Goal: Task Accomplishment & Management: Use online tool/utility

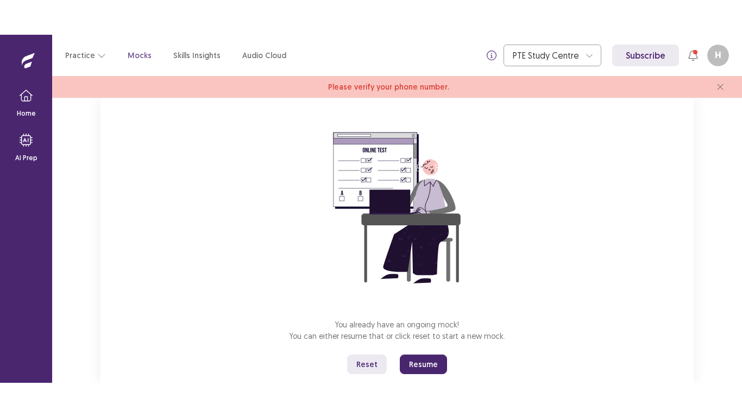
scroll to position [103, 0]
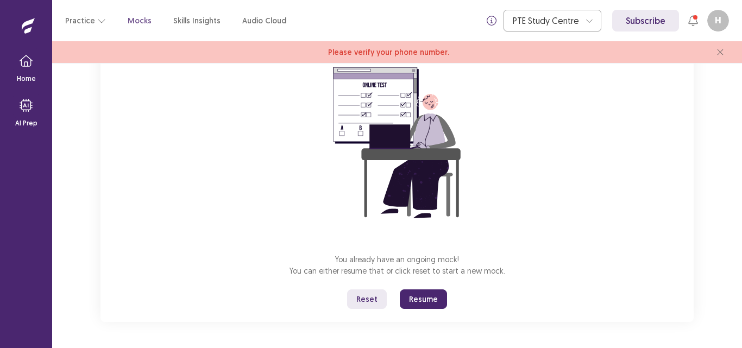
click at [206, 248] on div "You already have an ongoing mock! You can either resume that or click reset to …" at bounding box center [398, 177] width 594 height 290
click at [370, 305] on button "Reset" at bounding box center [367, 300] width 40 height 20
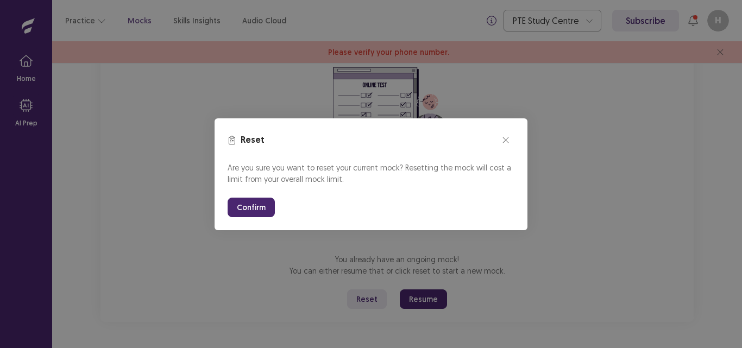
click at [247, 211] on button "Confirm" at bounding box center [251, 208] width 47 height 20
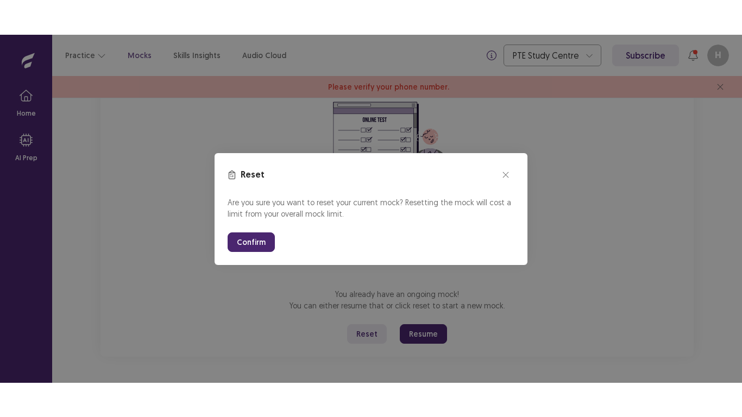
scroll to position [34, 0]
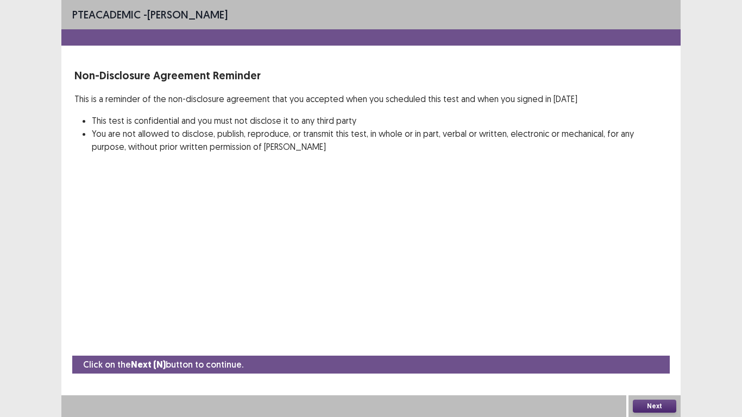
click at [642, 348] on button "Next" at bounding box center [654, 406] width 43 height 13
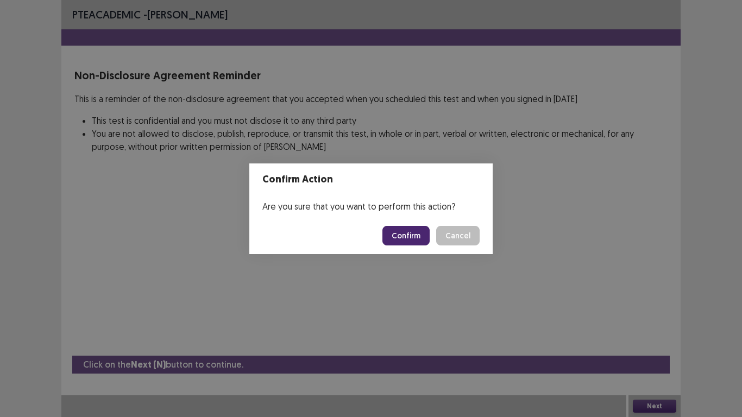
click at [419, 232] on button "Confirm" at bounding box center [406, 236] width 47 height 20
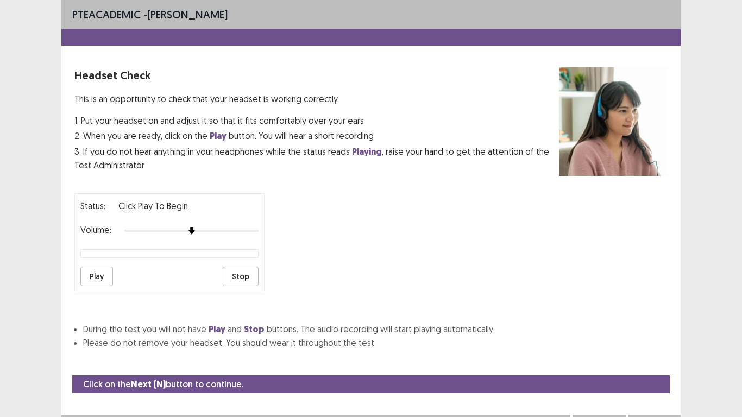
scroll to position [20, 0]
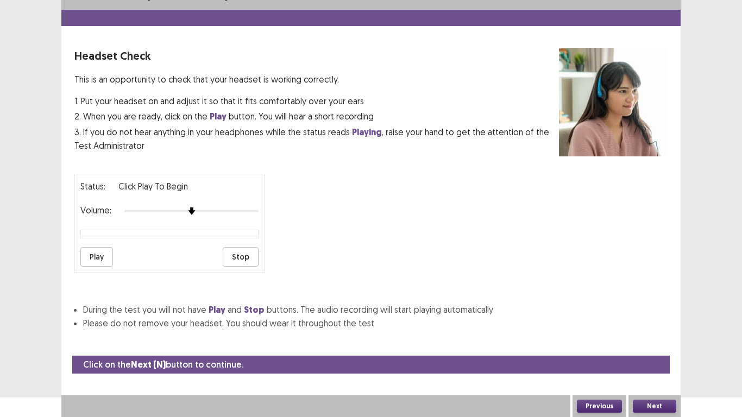
drag, startPoint x: 383, startPoint y: 130, endPoint x: 419, endPoint y: 132, distance: 36.5
click at [419, 132] on p "3. If you do not hear anything in your headphones while the status reads Playin…" at bounding box center [316, 139] width 485 height 27
click at [419, 133] on p "3. If you do not hear anything in your headphones while the status reads Playin…" at bounding box center [316, 139] width 485 height 27
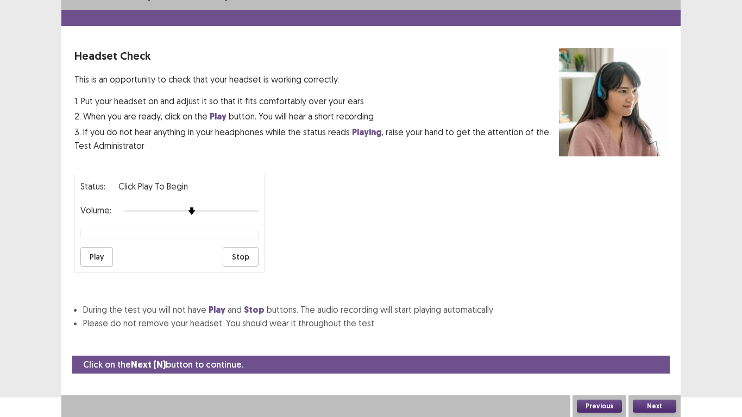
click at [432, 132] on p "3. If you do not hear anything in your headphones while the status reads Playin…" at bounding box center [316, 139] width 485 height 27
click at [447, 130] on p "3. If you do not hear anything in your headphones while the status reads Playin…" at bounding box center [316, 139] width 485 height 27
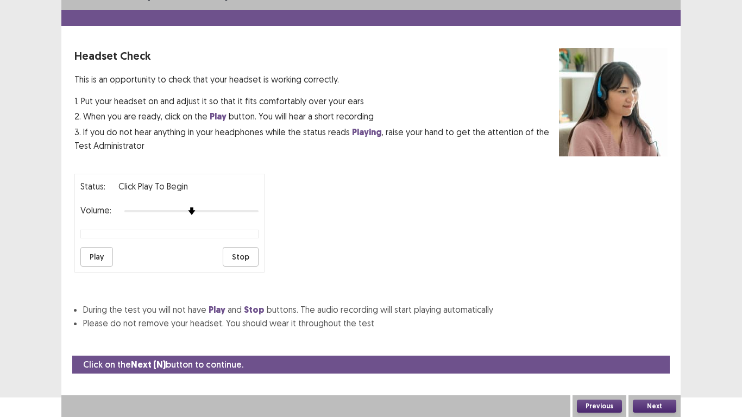
click at [447, 130] on p "3. If you do not hear anything in your headphones while the status reads Playin…" at bounding box center [316, 139] width 485 height 27
click at [353, 129] on strong "Playing" at bounding box center [367, 132] width 30 height 11
click at [279, 135] on p "3. If you do not hear anything in your headphones while the status reads Playin…" at bounding box center [316, 139] width 485 height 27
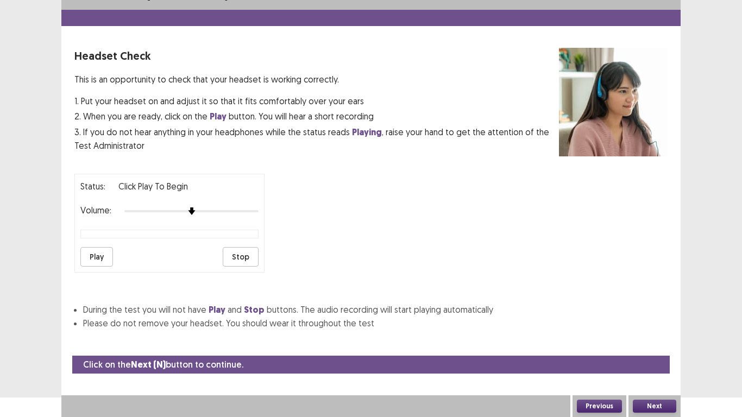
click at [665, 348] on button "Next" at bounding box center [654, 406] width 43 height 13
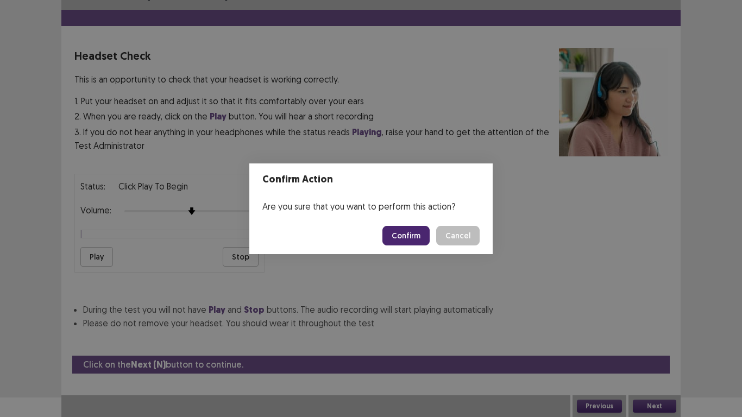
click at [413, 234] on button "Confirm" at bounding box center [406, 236] width 47 height 20
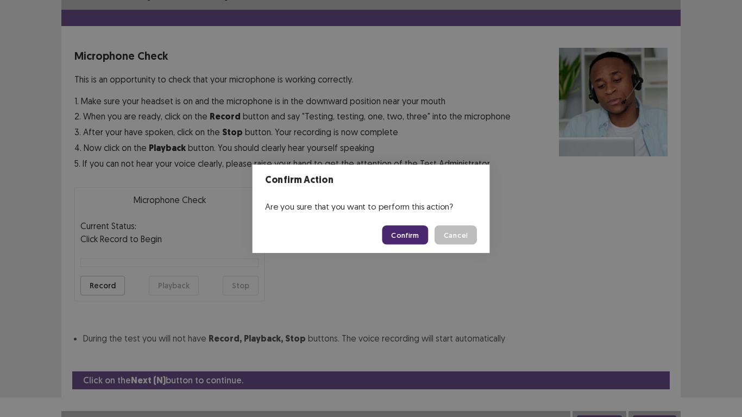
scroll to position [31, 0]
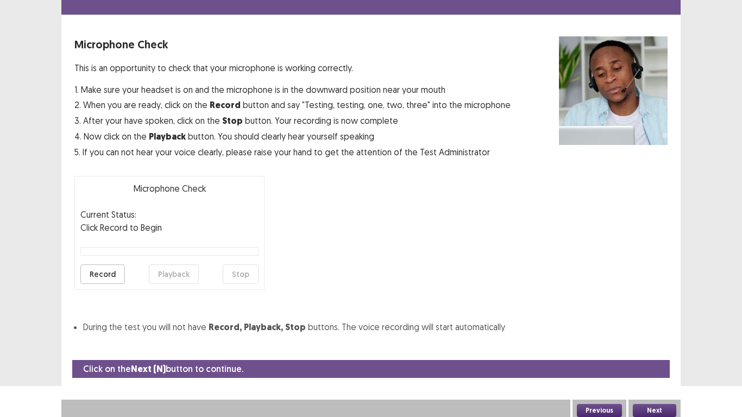
click at [109, 274] on button "Record" at bounding box center [102, 275] width 45 height 20
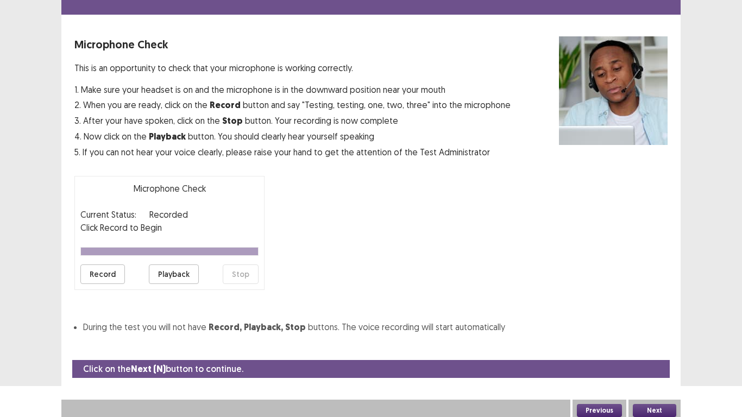
click at [179, 276] on button "Playback" at bounding box center [174, 275] width 50 height 20
click at [651, 348] on button "Next" at bounding box center [654, 410] width 43 height 13
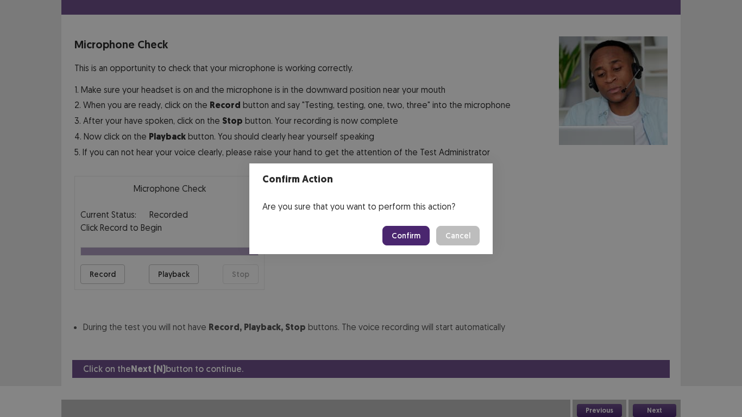
click at [410, 231] on button "Confirm" at bounding box center [406, 236] width 47 height 20
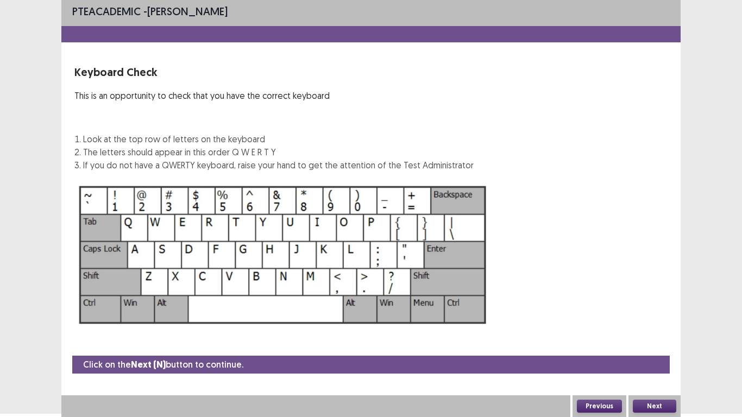
scroll to position [3, 0]
click at [666, 348] on button "Next" at bounding box center [654, 406] width 43 height 13
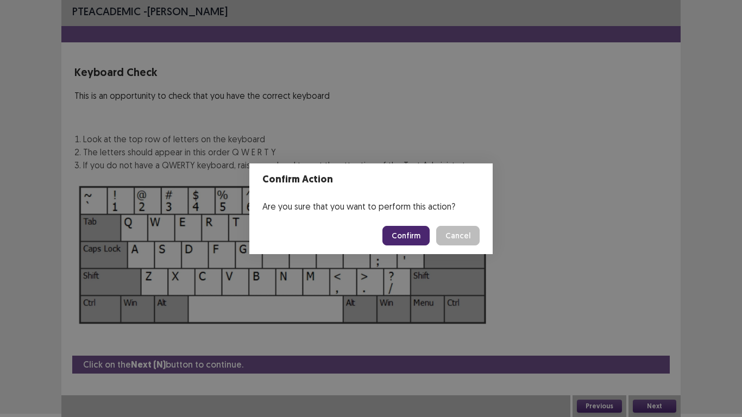
click at [409, 235] on button "Confirm" at bounding box center [406, 236] width 47 height 20
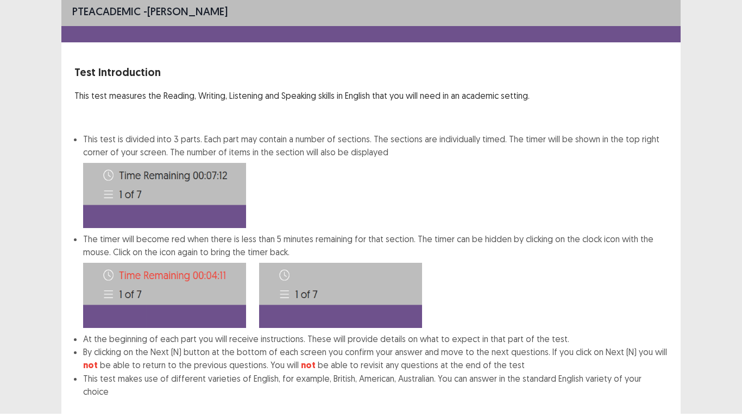
scroll to position [59, 0]
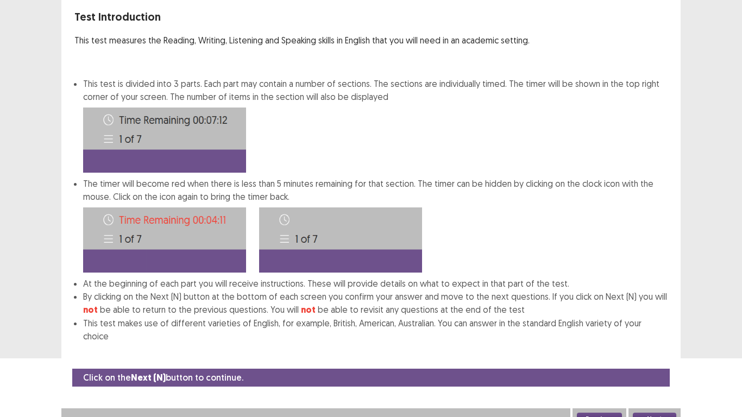
click at [651, 348] on button "Next" at bounding box center [654, 419] width 43 height 13
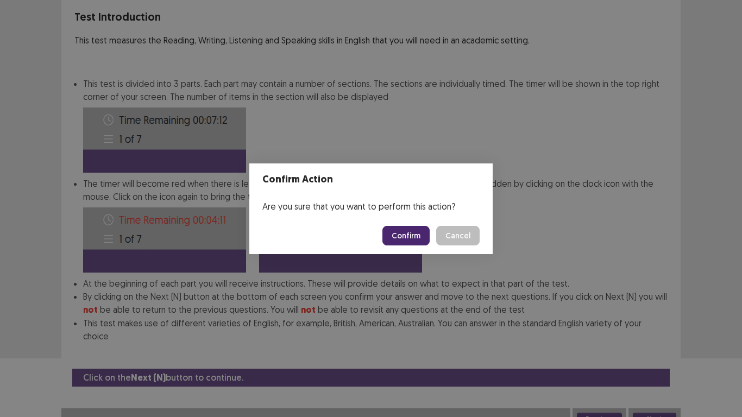
click at [402, 236] on button "Confirm" at bounding box center [406, 236] width 47 height 20
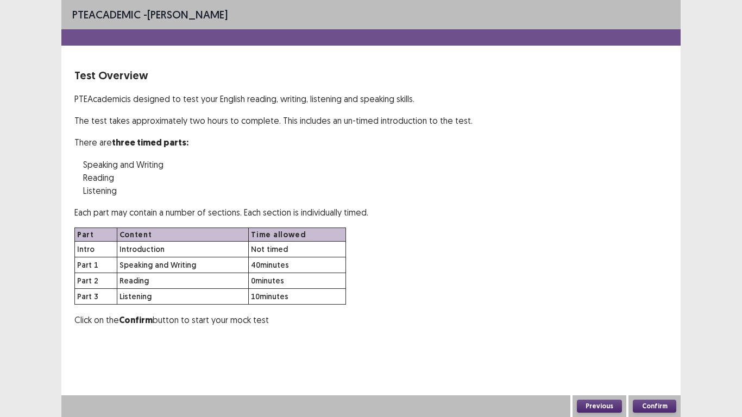
scroll to position [0, 0]
click at [654, 348] on button "Confirm" at bounding box center [654, 406] width 43 height 13
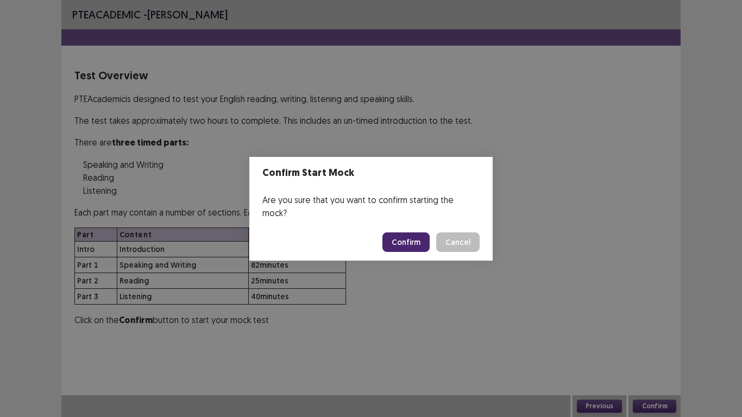
click at [404, 239] on button "Confirm" at bounding box center [406, 243] width 47 height 20
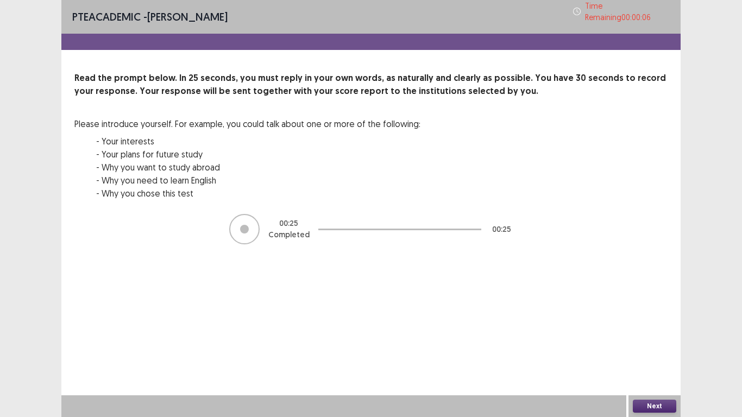
click at [647, 348] on button "Next" at bounding box center [654, 406] width 43 height 13
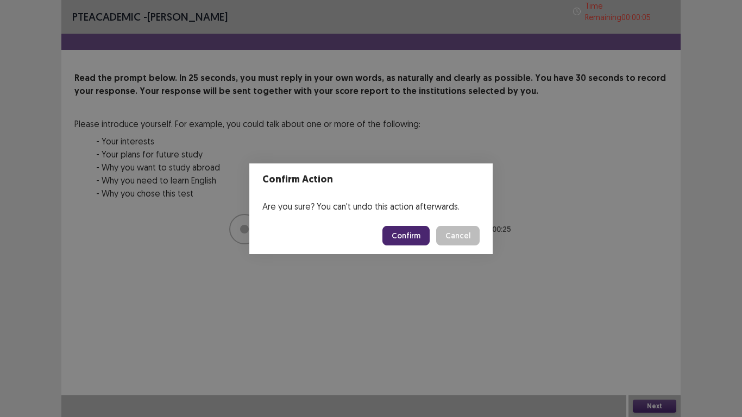
click at [409, 242] on button "Confirm" at bounding box center [406, 236] width 47 height 20
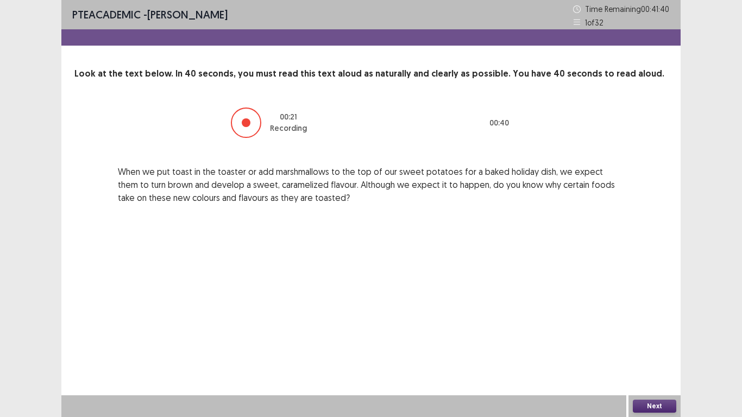
click at [642, 348] on button "Next" at bounding box center [654, 406] width 43 height 13
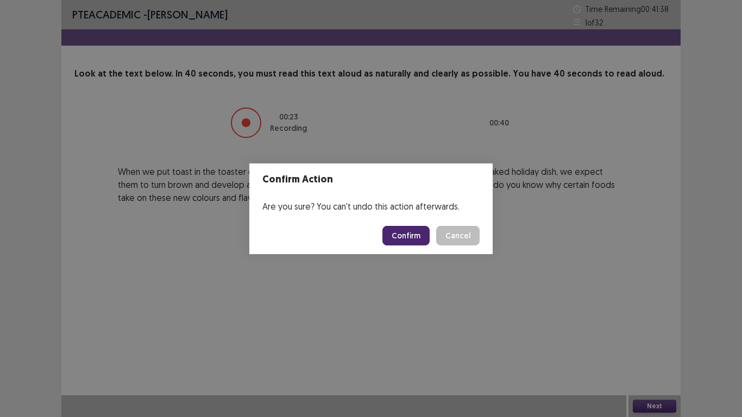
click at [408, 240] on button "Confirm" at bounding box center [406, 236] width 47 height 20
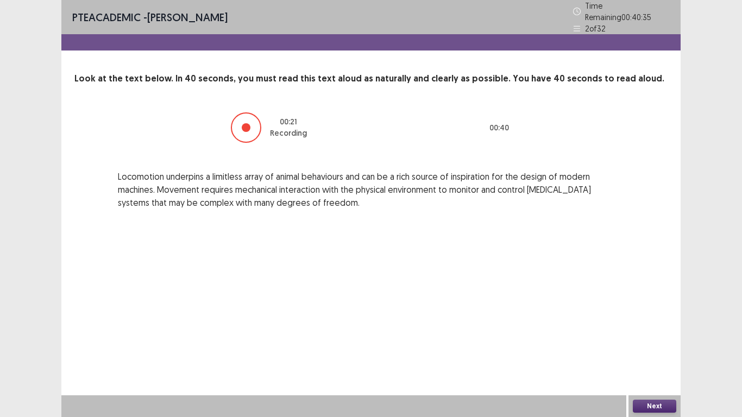
click at [664, 348] on button "Next" at bounding box center [654, 406] width 43 height 13
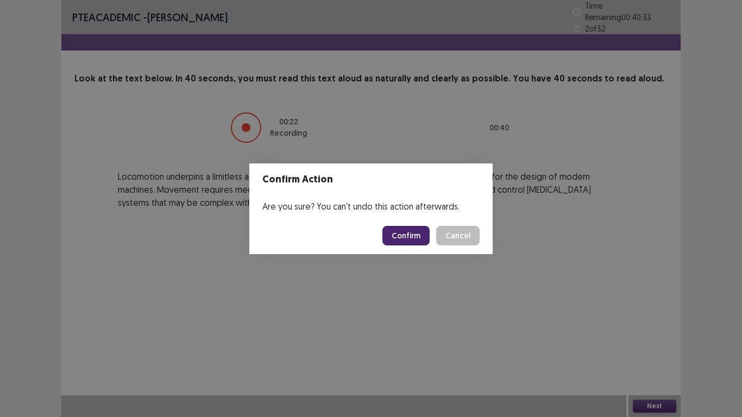
click at [412, 236] on button "Confirm" at bounding box center [406, 236] width 47 height 20
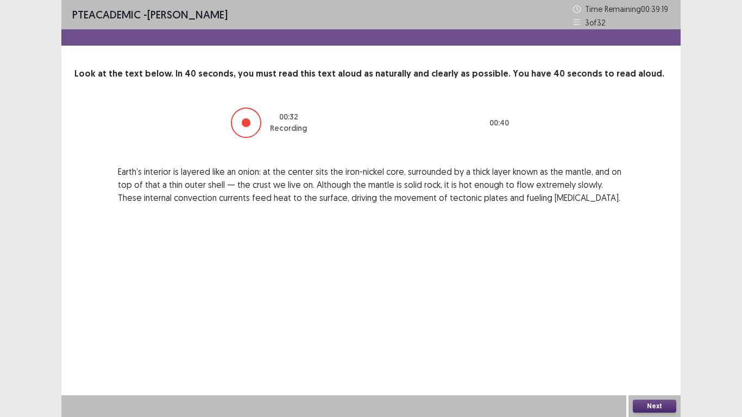
click at [648, 348] on button "Next" at bounding box center [654, 406] width 43 height 13
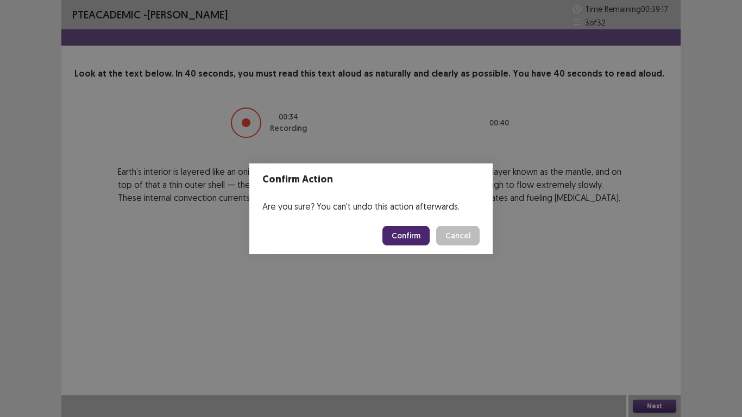
click at [395, 237] on button "Confirm" at bounding box center [406, 236] width 47 height 20
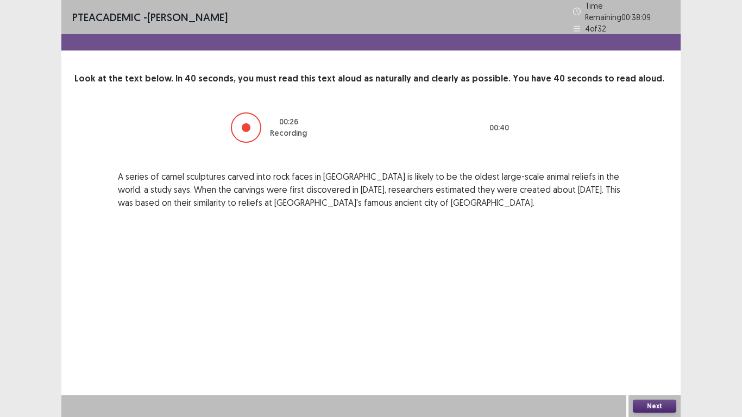
click at [650, 348] on button "Next" at bounding box center [654, 406] width 43 height 13
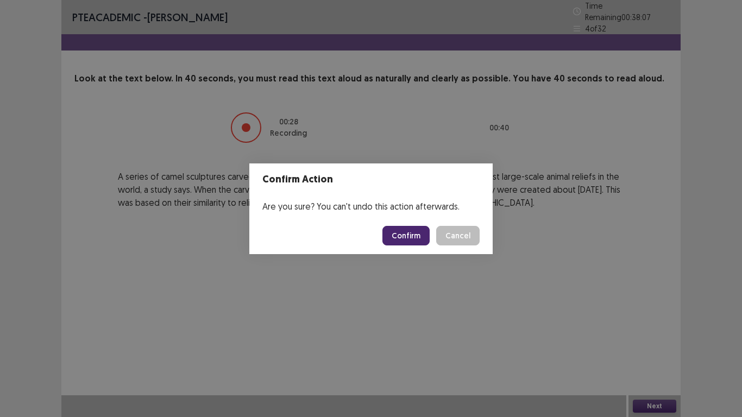
click at [407, 238] on button "Confirm" at bounding box center [406, 236] width 47 height 20
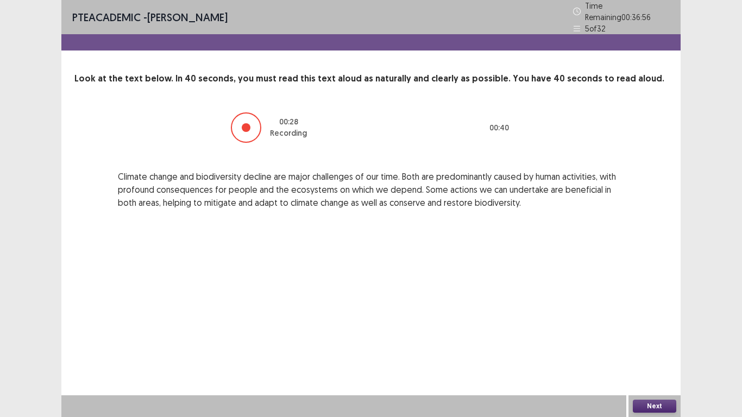
click at [656, 348] on button "Next" at bounding box center [654, 406] width 43 height 13
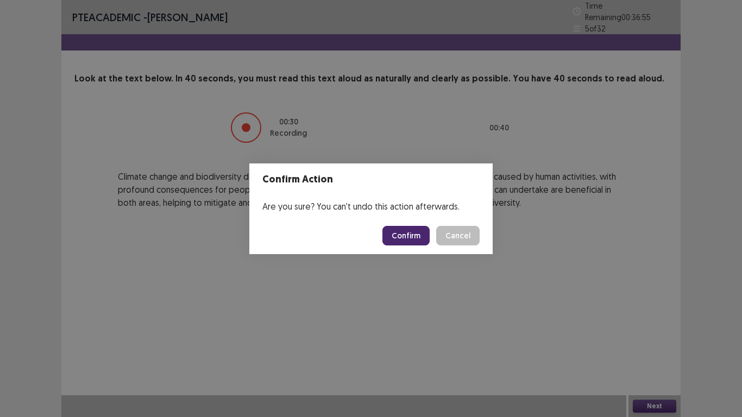
click at [415, 236] on button "Confirm" at bounding box center [406, 236] width 47 height 20
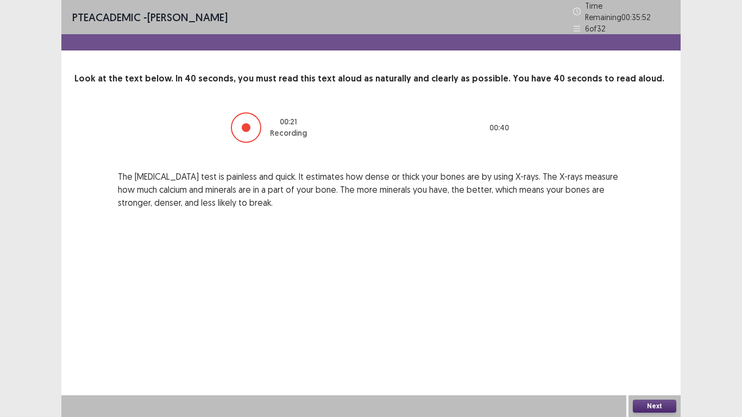
click at [647, 348] on button "Next" at bounding box center [654, 406] width 43 height 13
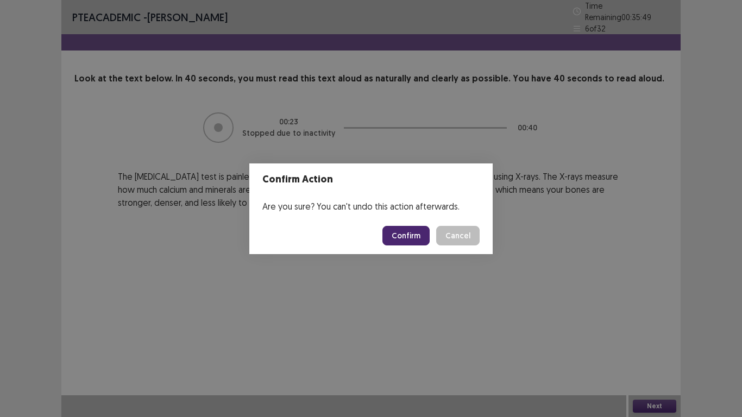
click at [414, 237] on button "Confirm" at bounding box center [406, 236] width 47 height 20
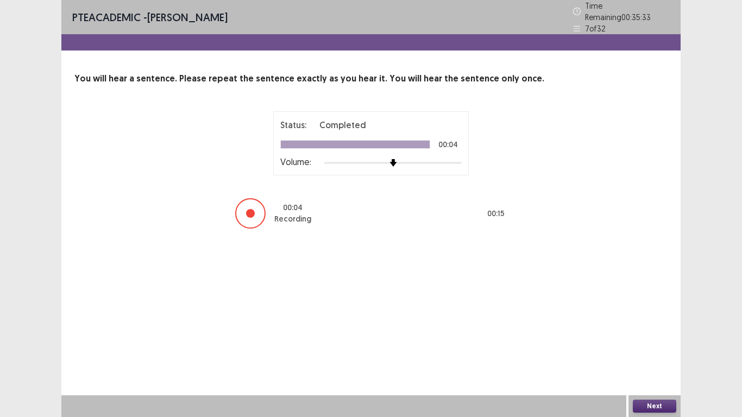
click at [647, 348] on button "Next" at bounding box center [654, 406] width 43 height 13
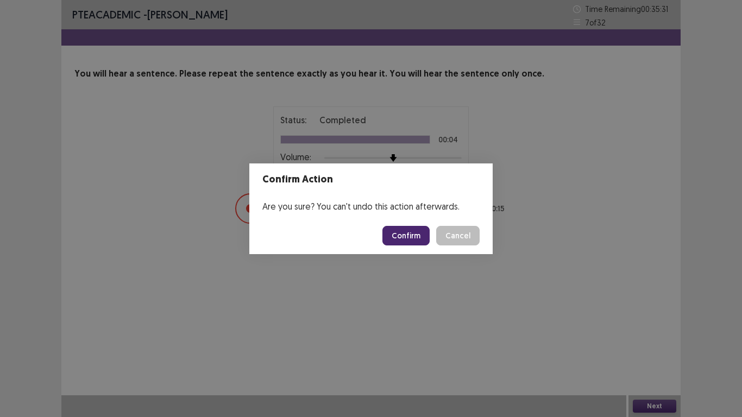
click at [404, 241] on button "Confirm" at bounding box center [406, 236] width 47 height 20
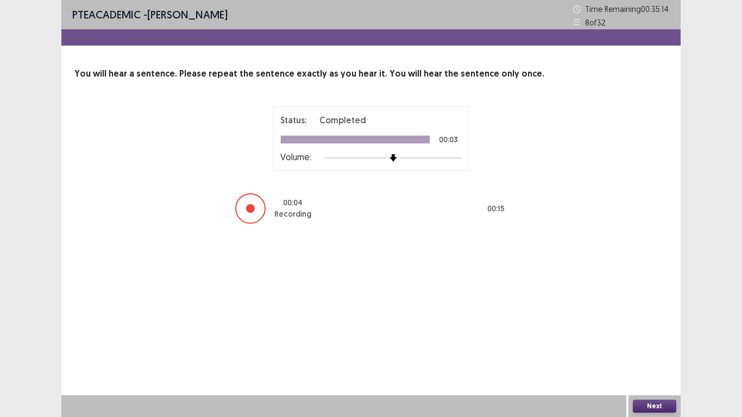
click at [660, 348] on button "Next" at bounding box center [654, 406] width 43 height 13
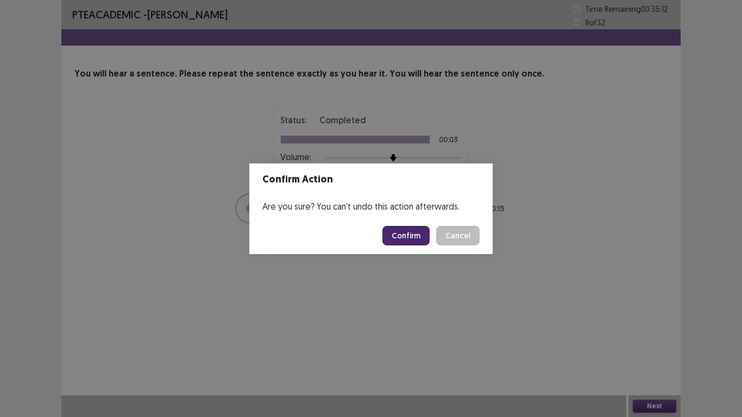
click at [416, 235] on button "Confirm" at bounding box center [406, 236] width 47 height 20
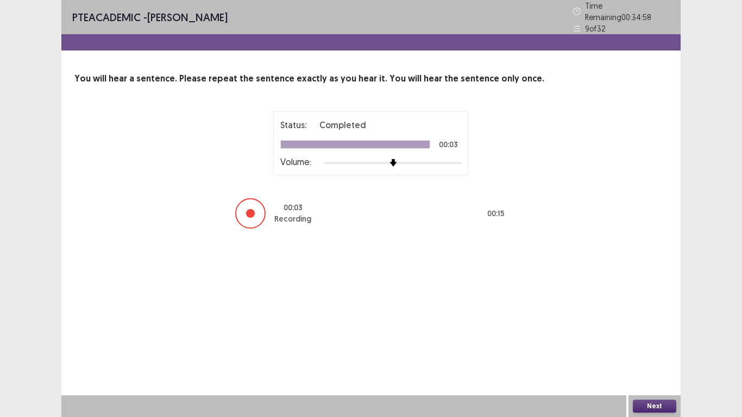
click at [656, 348] on button "Next" at bounding box center [654, 406] width 43 height 13
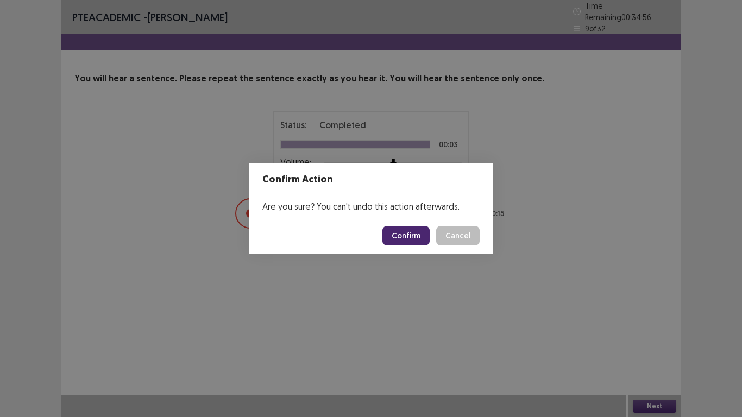
click at [416, 240] on button "Confirm" at bounding box center [406, 236] width 47 height 20
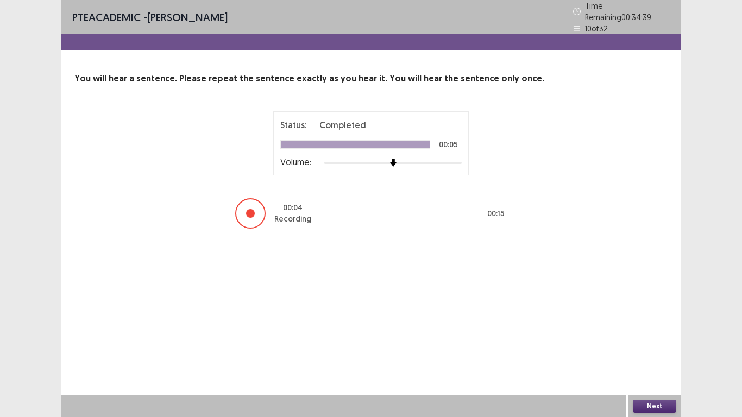
click at [640, 348] on button "Next" at bounding box center [654, 406] width 43 height 13
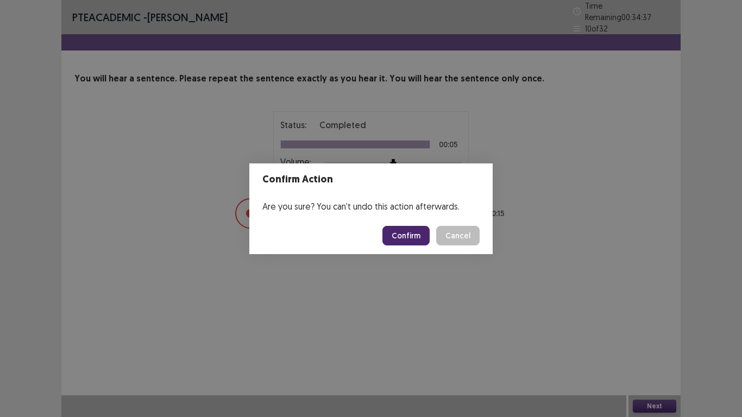
click at [403, 233] on button "Confirm" at bounding box center [406, 236] width 47 height 20
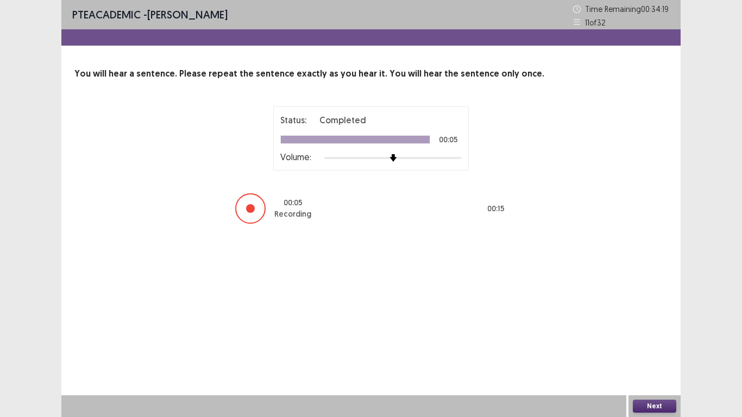
click at [656, 348] on button "Next" at bounding box center [654, 406] width 43 height 13
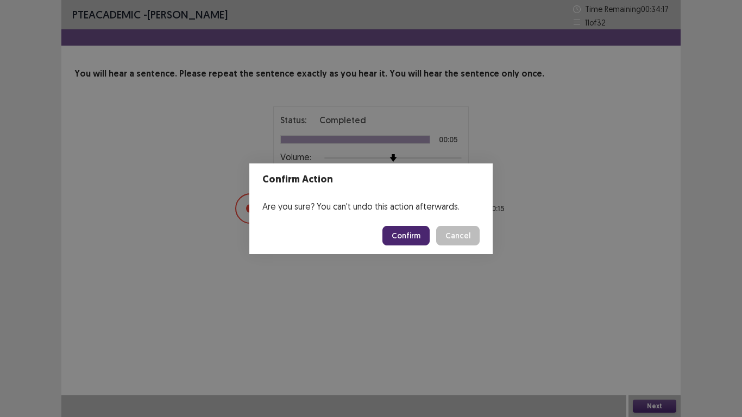
click at [395, 234] on button "Confirm" at bounding box center [406, 236] width 47 height 20
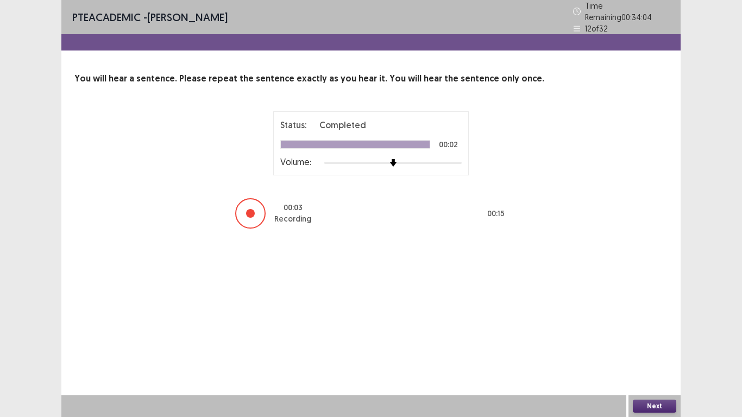
click at [668, 348] on button "Next" at bounding box center [654, 406] width 43 height 13
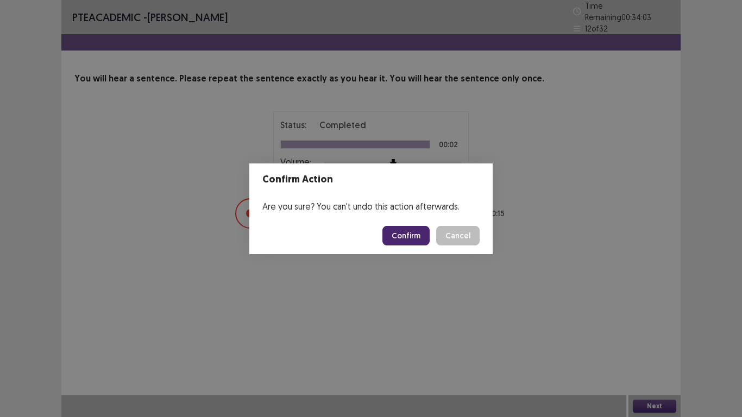
click at [403, 234] on button "Confirm" at bounding box center [406, 236] width 47 height 20
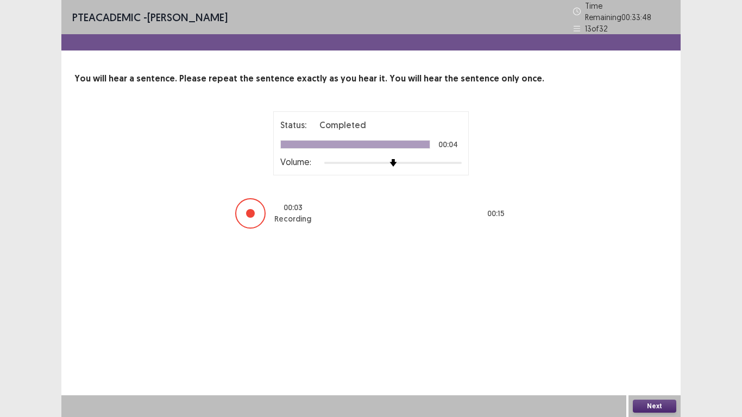
click at [648, 348] on button "Next" at bounding box center [654, 406] width 43 height 13
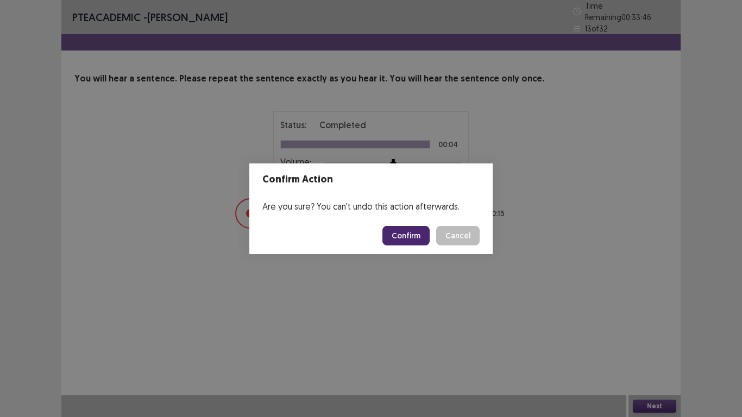
click at [411, 235] on button "Confirm" at bounding box center [406, 236] width 47 height 20
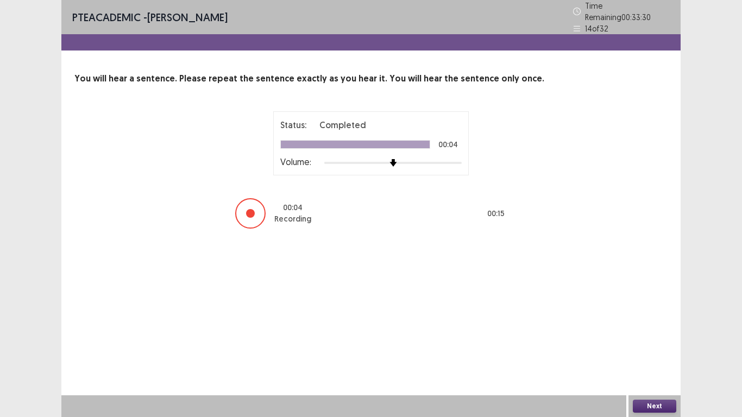
click at [657, 348] on button "Next" at bounding box center [654, 406] width 43 height 13
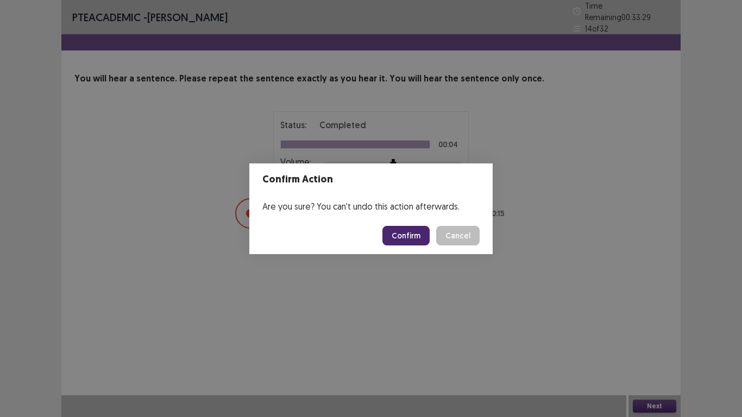
click at [417, 238] on button "Confirm" at bounding box center [406, 236] width 47 height 20
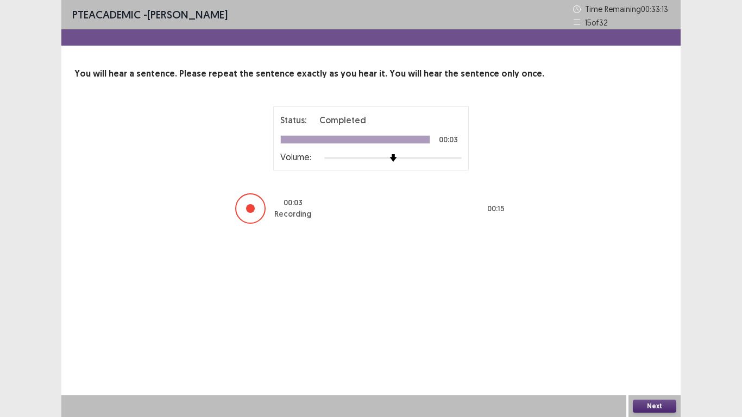
click at [645, 348] on button "Next" at bounding box center [654, 406] width 43 height 13
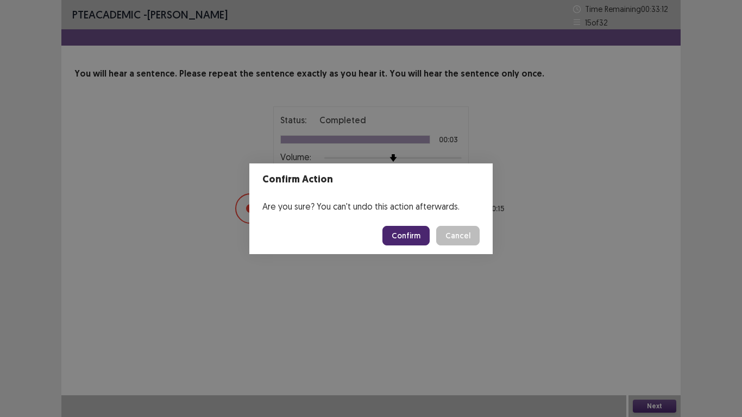
click at [413, 236] on button "Confirm" at bounding box center [406, 236] width 47 height 20
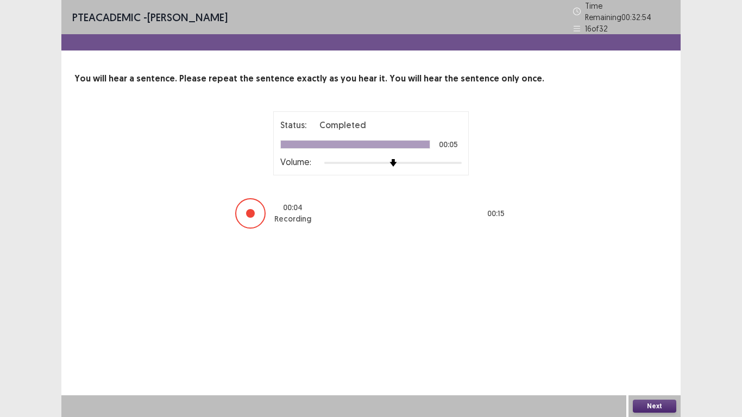
click at [653, 348] on button "Next" at bounding box center [654, 406] width 43 height 13
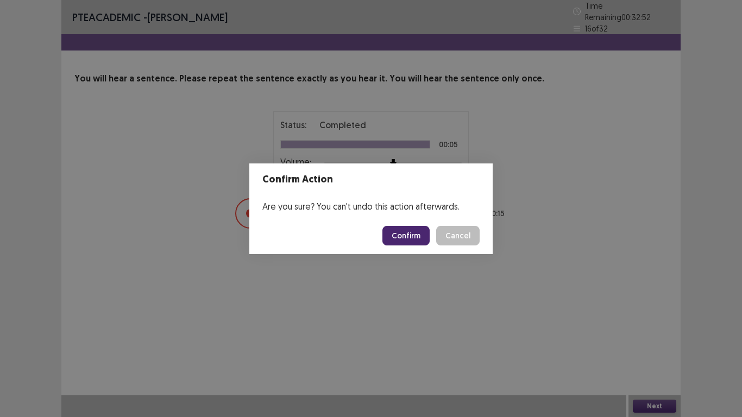
click at [401, 240] on button "Confirm" at bounding box center [406, 236] width 47 height 20
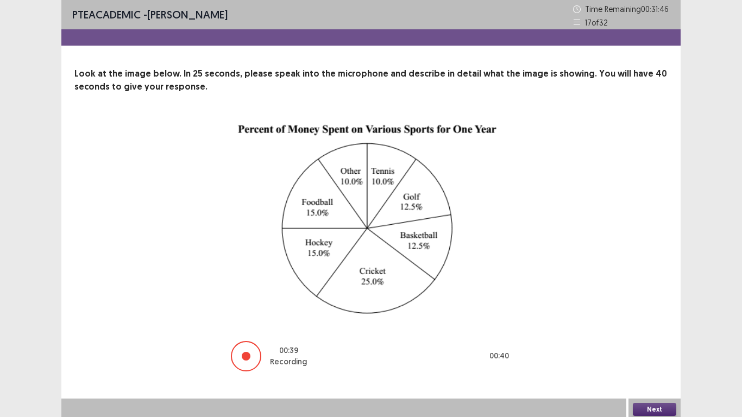
click at [648, 348] on button "Next" at bounding box center [654, 409] width 43 height 13
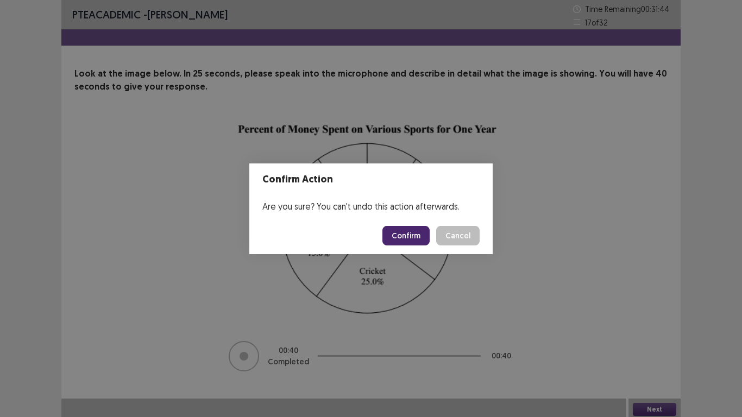
click at [406, 239] on button "Confirm" at bounding box center [406, 236] width 47 height 20
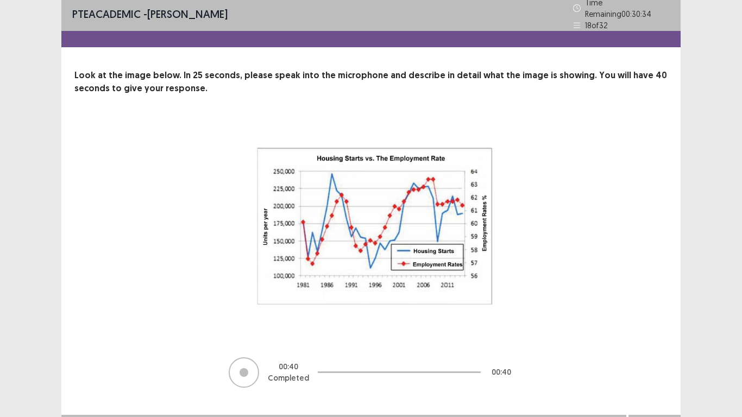
scroll to position [7, 0]
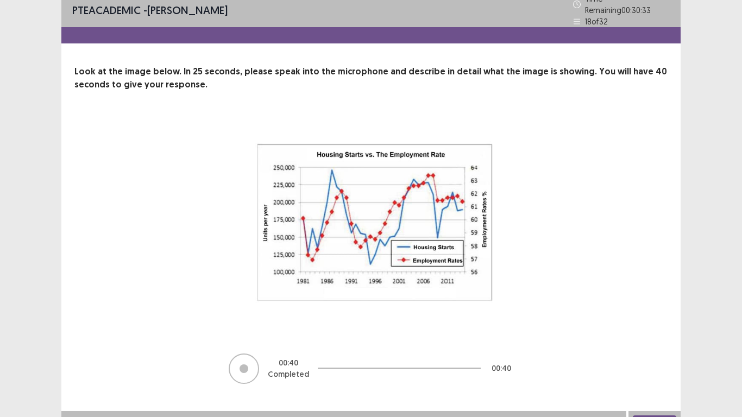
click at [660, 348] on button "Next" at bounding box center [654, 422] width 43 height 13
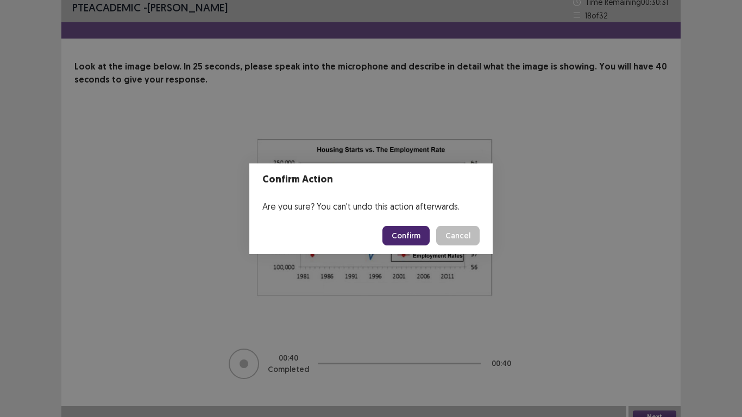
click at [426, 244] on button "Confirm" at bounding box center [406, 236] width 47 height 20
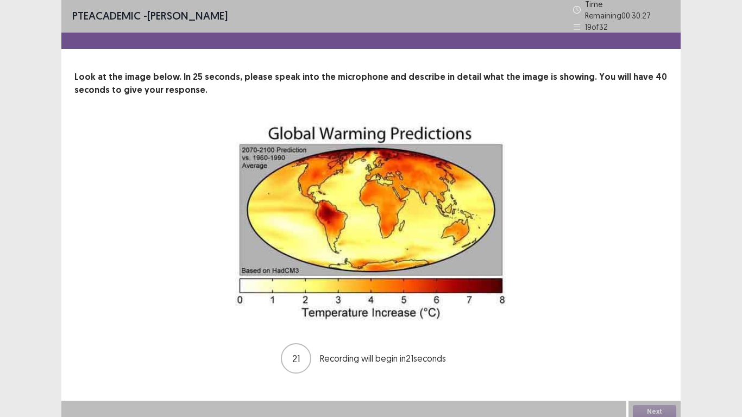
scroll to position [2, 0]
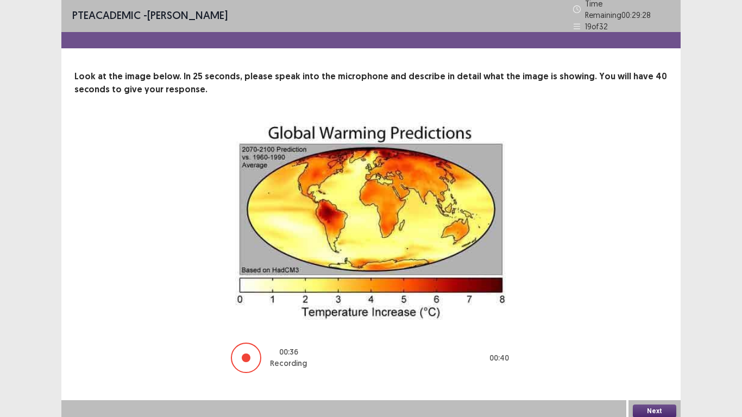
click at [644, 348] on button "Next" at bounding box center [654, 411] width 43 height 13
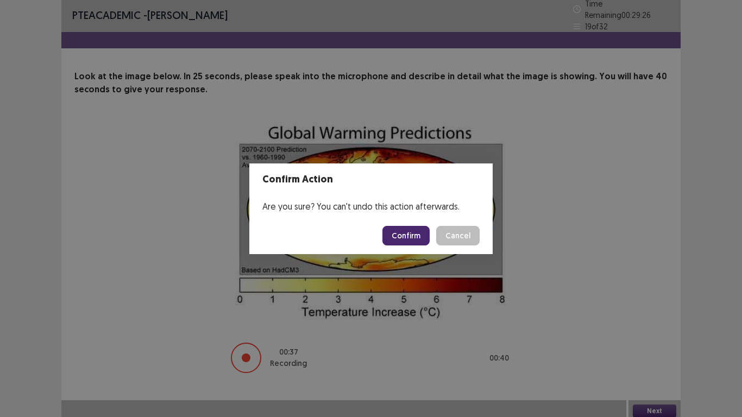
click at [414, 232] on button "Confirm" at bounding box center [406, 236] width 47 height 20
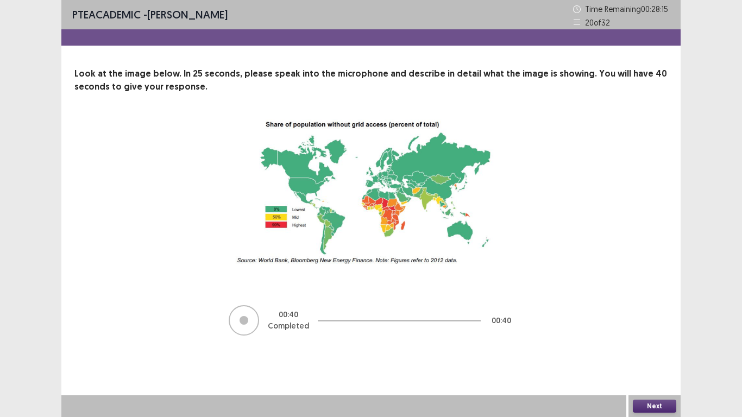
click at [669, 348] on button "Next" at bounding box center [654, 406] width 43 height 13
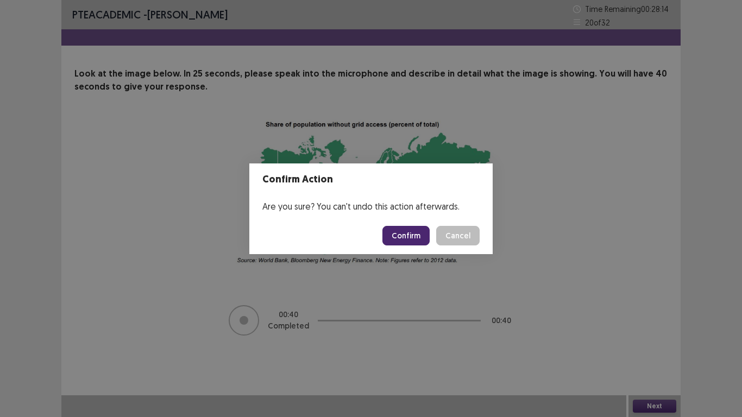
click at [416, 240] on button "Confirm" at bounding box center [406, 236] width 47 height 20
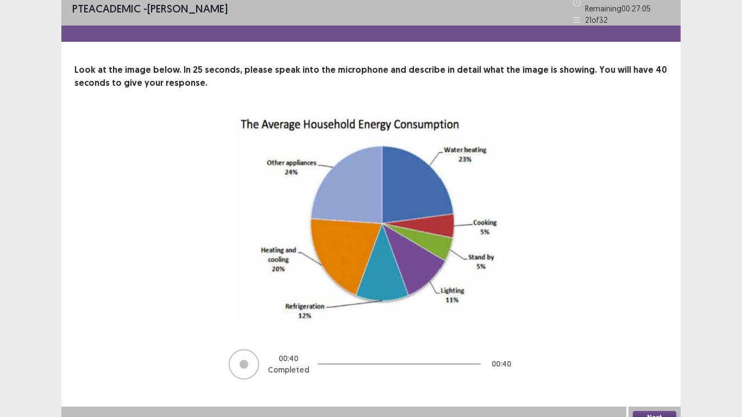
scroll to position [15, 0]
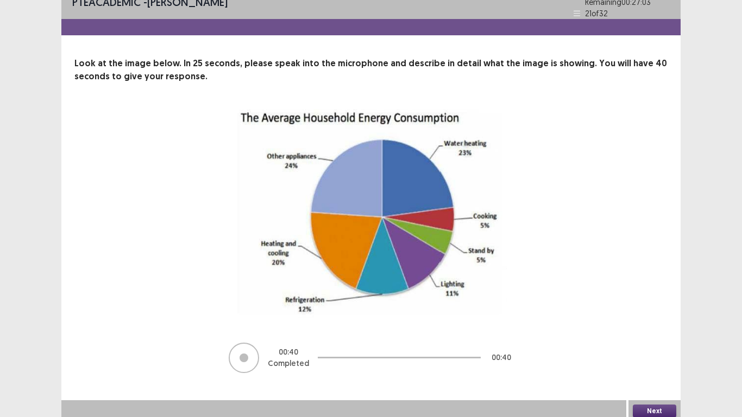
click at [646, 348] on button "Next" at bounding box center [654, 411] width 43 height 13
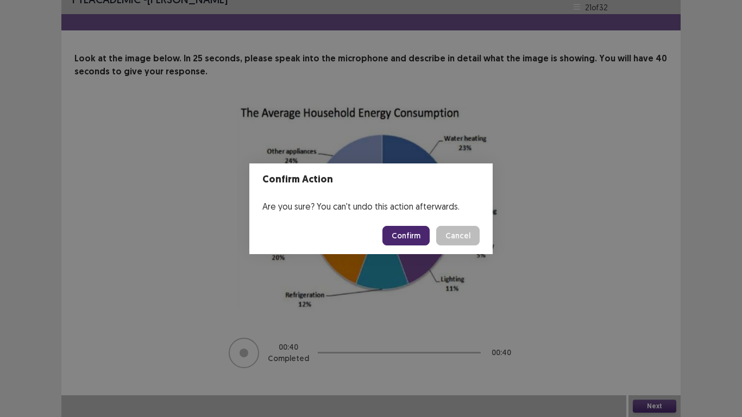
click at [403, 239] on button "Confirm" at bounding box center [406, 236] width 47 height 20
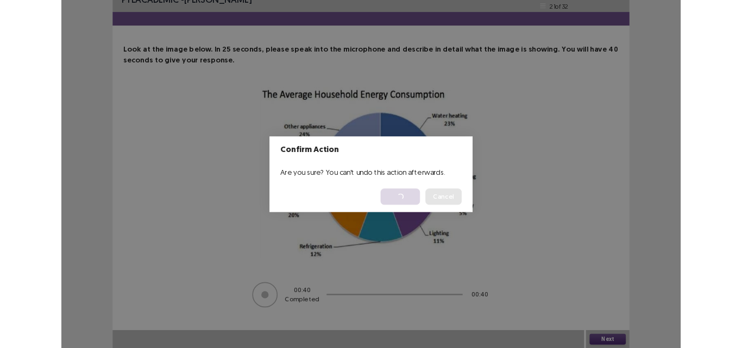
scroll to position [0, 0]
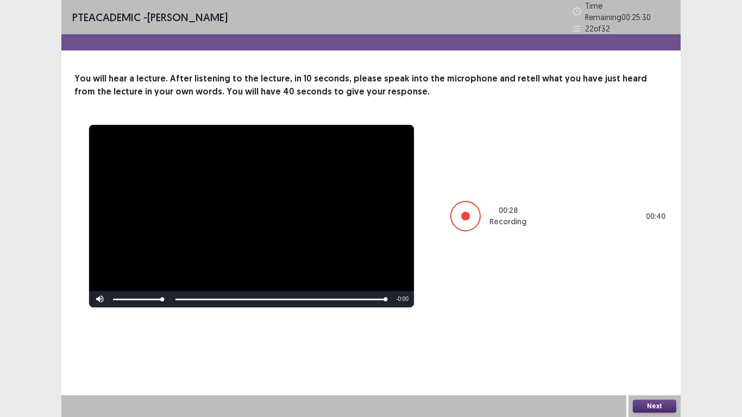
click at [648, 348] on button "Next" at bounding box center [654, 406] width 43 height 13
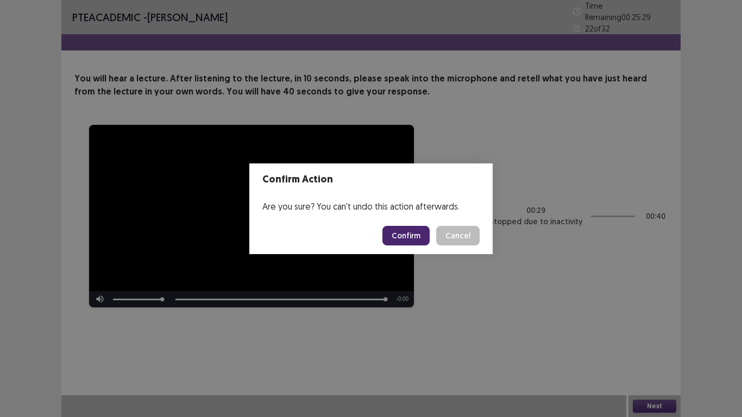
click at [403, 234] on button "Confirm" at bounding box center [406, 236] width 47 height 20
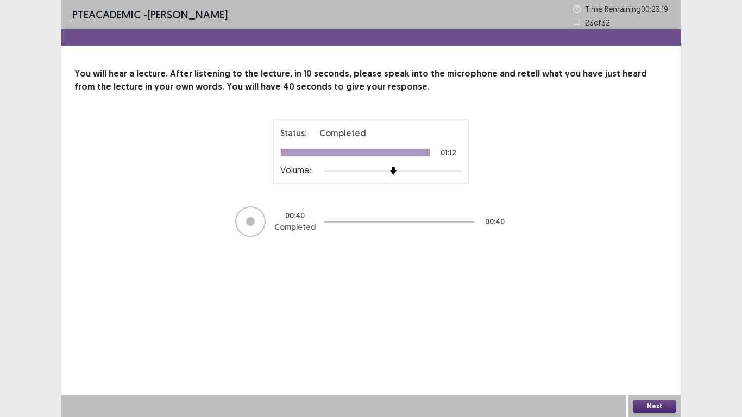
click at [660, 348] on div "Next" at bounding box center [655, 407] width 52 height 22
click at [658, 348] on button "Next" at bounding box center [654, 406] width 43 height 13
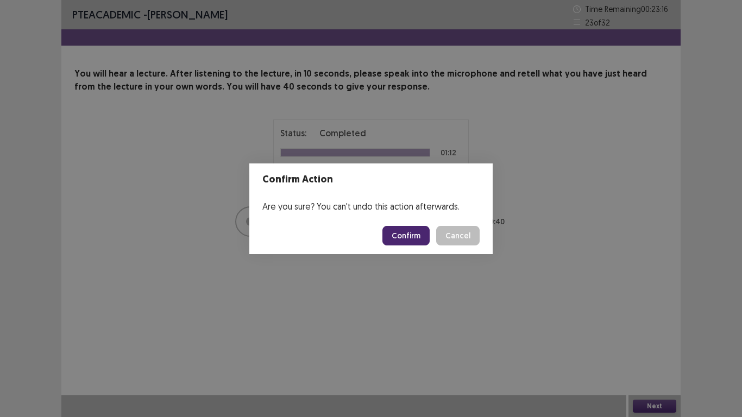
click at [409, 244] on button "Confirm" at bounding box center [406, 236] width 47 height 20
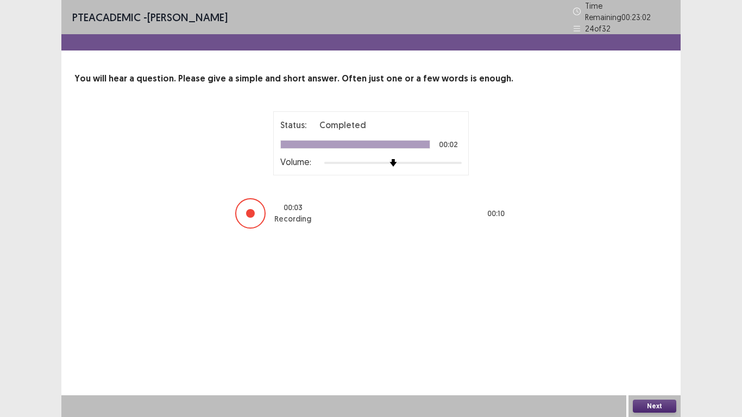
click at [658, 348] on button "Next" at bounding box center [654, 406] width 43 height 13
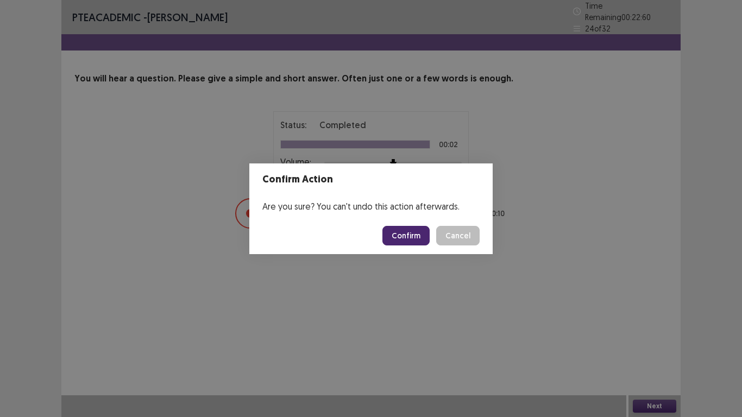
click at [414, 231] on button "Confirm" at bounding box center [406, 236] width 47 height 20
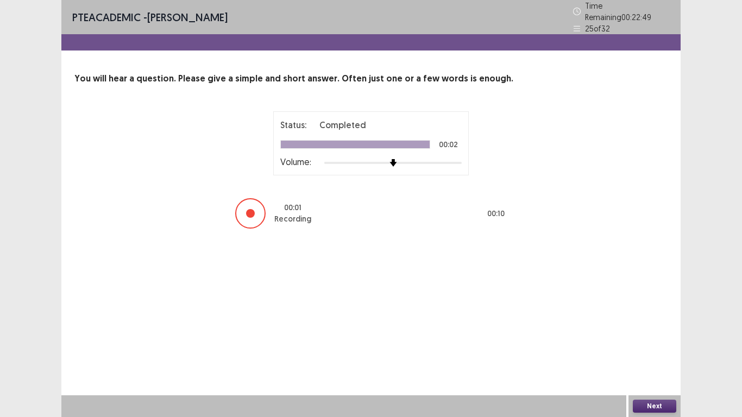
click at [635, 348] on button "Next" at bounding box center [654, 406] width 43 height 13
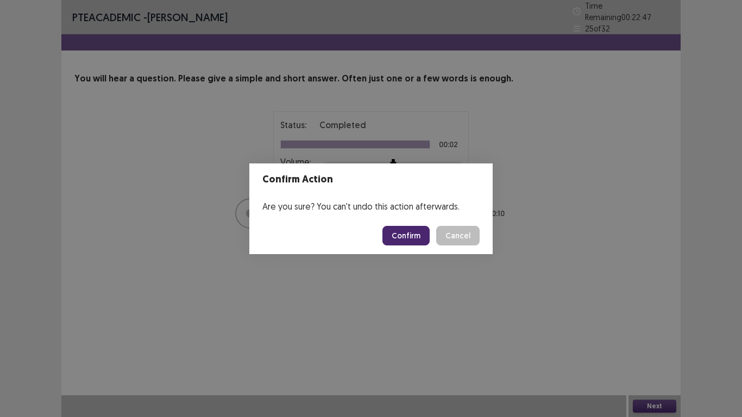
click at [419, 238] on button "Confirm" at bounding box center [406, 236] width 47 height 20
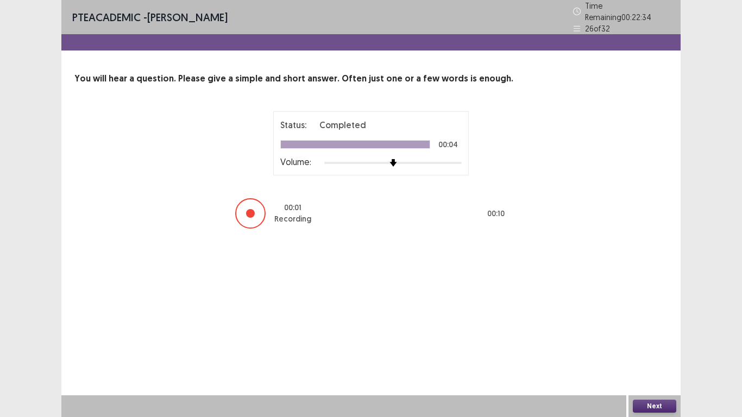
click at [646, 348] on button "Next" at bounding box center [654, 406] width 43 height 13
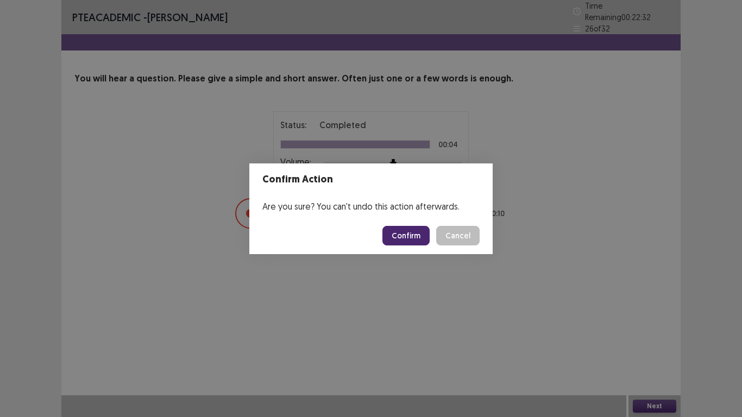
click at [401, 230] on button "Confirm" at bounding box center [406, 236] width 47 height 20
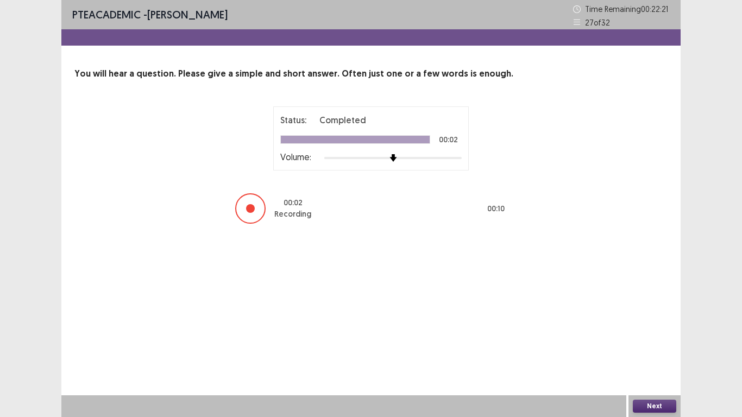
click at [647, 348] on button "Next" at bounding box center [654, 406] width 43 height 13
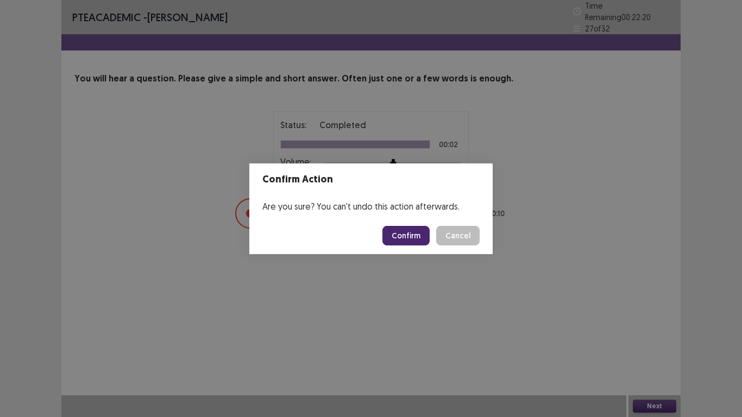
click at [414, 238] on button "Confirm" at bounding box center [406, 236] width 47 height 20
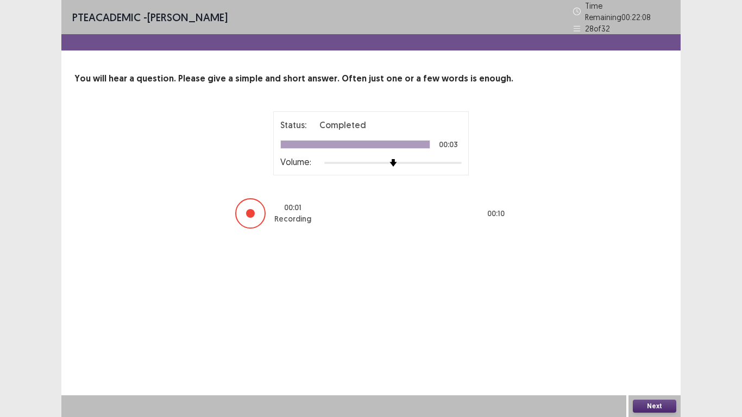
click at [645, 348] on button "Next" at bounding box center [654, 406] width 43 height 13
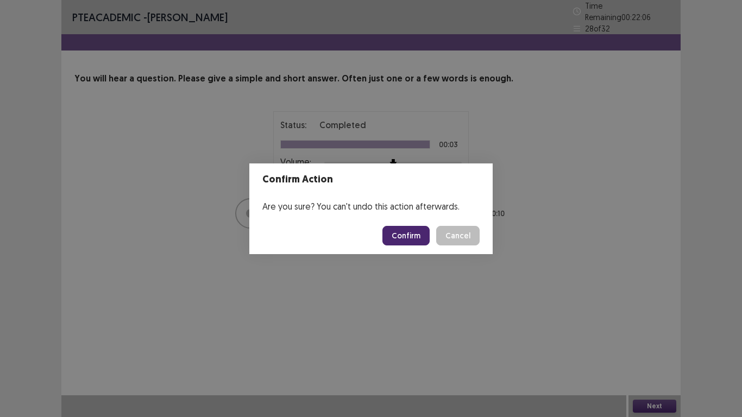
click at [414, 228] on button "Confirm" at bounding box center [406, 236] width 47 height 20
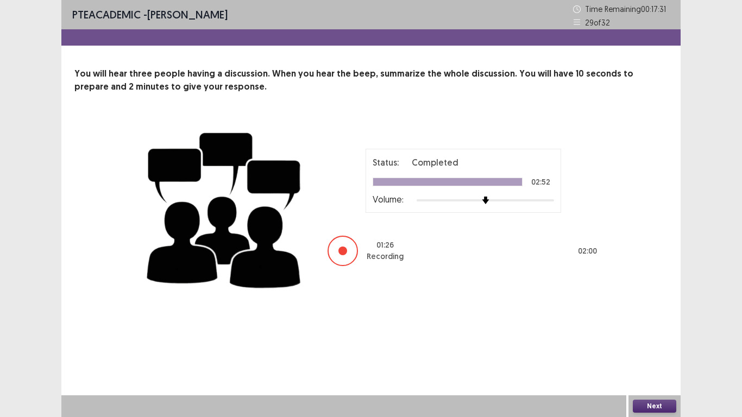
click at [668, 348] on button "Next" at bounding box center [654, 406] width 43 height 13
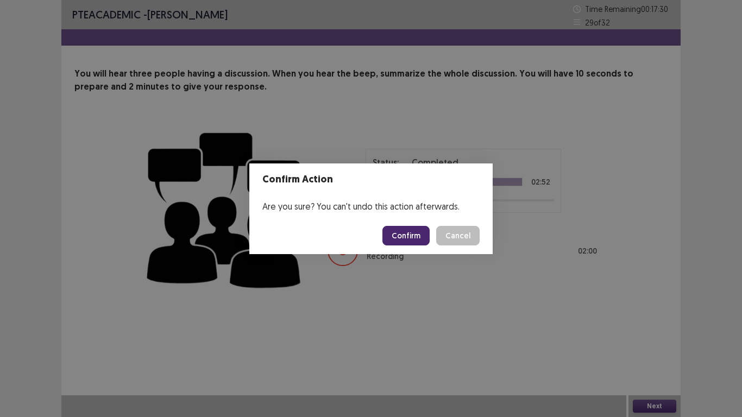
click at [419, 244] on button "Confirm" at bounding box center [406, 236] width 47 height 20
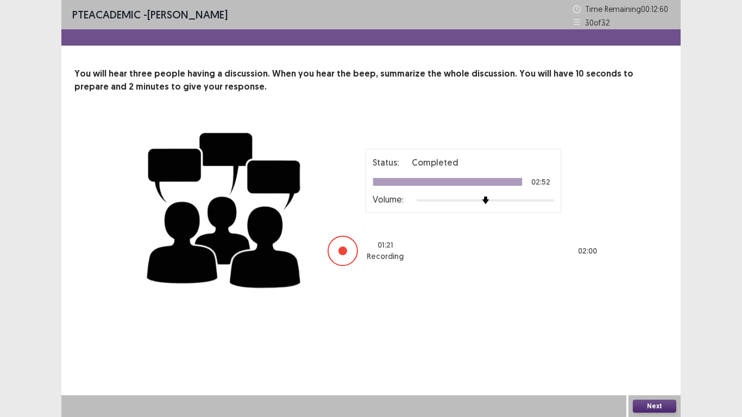
click at [648, 348] on button "Next" at bounding box center [654, 406] width 43 height 13
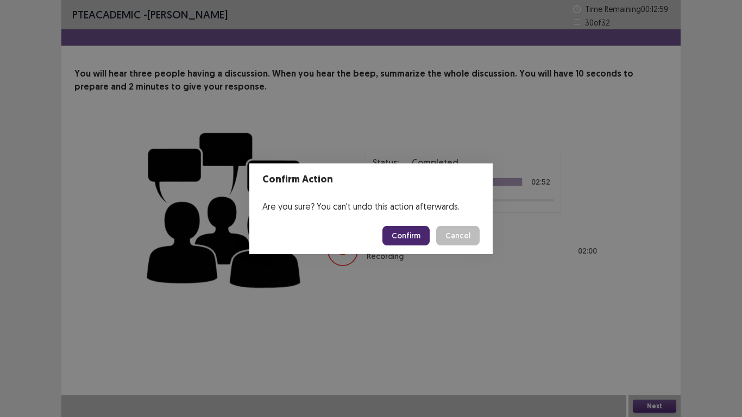
click at [408, 241] on button "Confirm" at bounding box center [406, 236] width 47 height 20
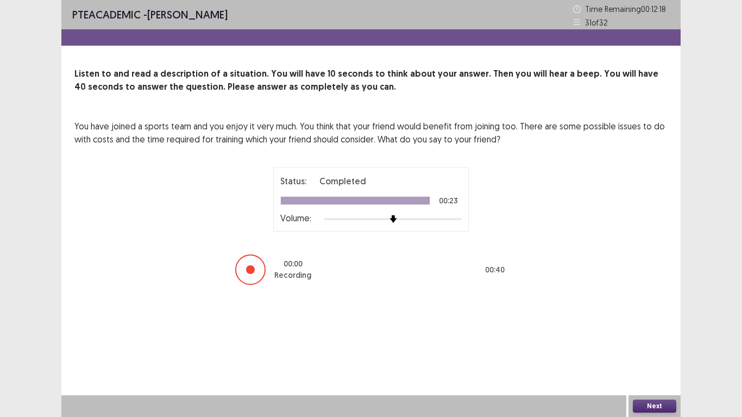
drag, startPoint x: 363, startPoint y: 238, endPoint x: 366, endPoint y: 244, distance: 7.1
click at [366, 244] on div "Status: Completed 00:23 Volume: 00 : 00 Recording 00 : 40" at bounding box center [371, 226] width 272 height 118
